Goal: Find specific page/section: Find specific page/section

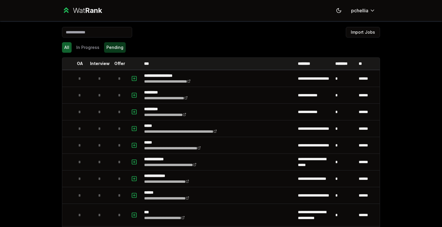
click at [116, 47] on button "Pending" at bounding box center [115, 47] width 22 height 11
click at [88, 44] on button "In Progress" at bounding box center [88, 47] width 28 height 11
click at [87, 50] on button "In Progress" at bounding box center [88, 47] width 28 height 11
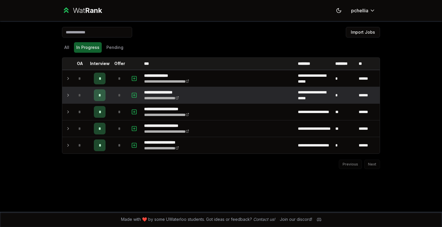
click at [67, 95] on icon at bounding box center [68, 95] width 5 height 7
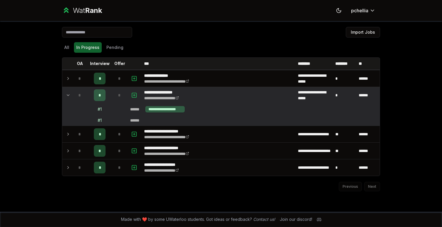
click at [67, 95] on icon at bounding box center [68, 95] width 5 height 7
